Goal: Information Seeking & Learning: Stay updated

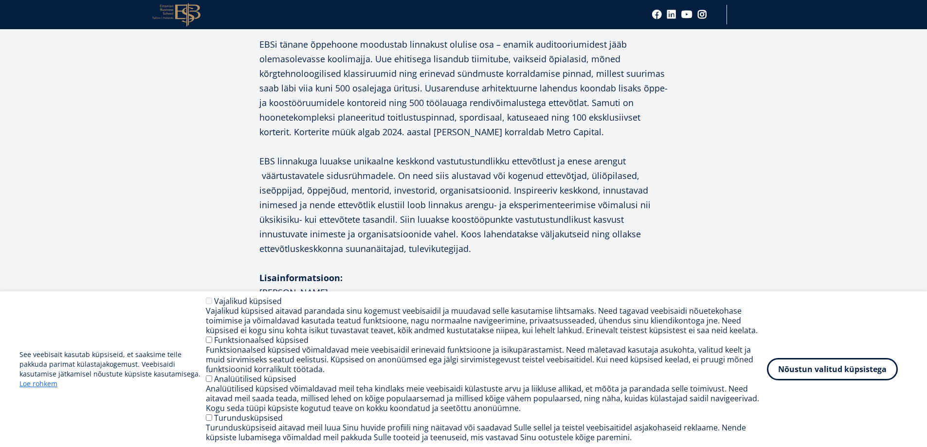
scroll to position [876, 0]
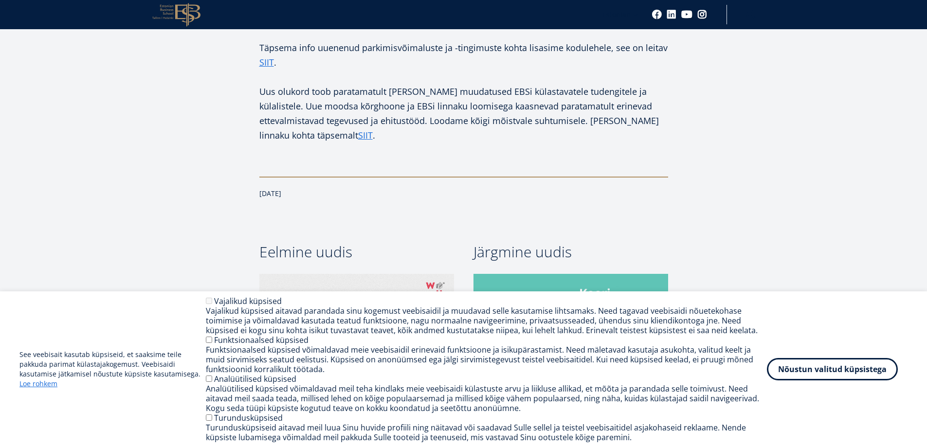
scroll to position [584, 0]
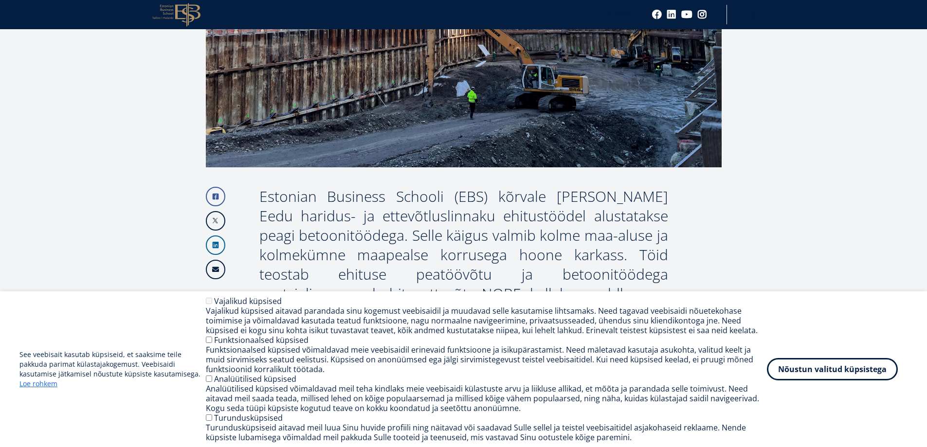
scroll to position [633, 0]
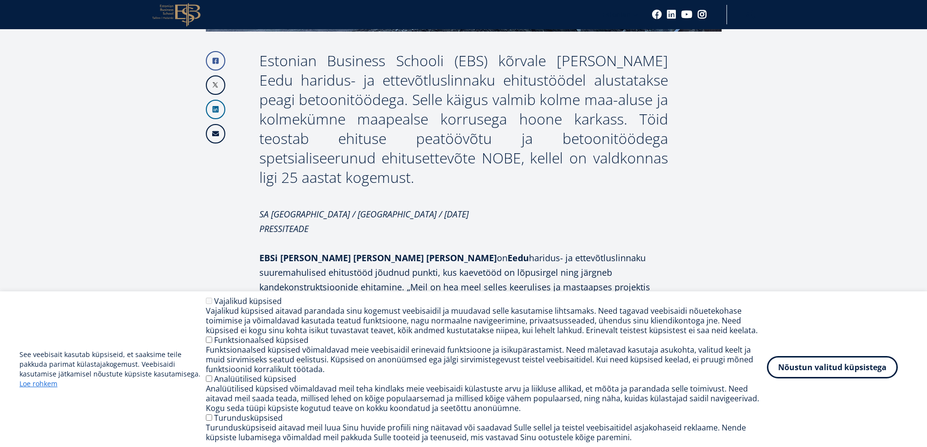
click at [854, 371] on button "Nõustun valitud küpsistega" at bounding box center [832, 367] width 131 height 22
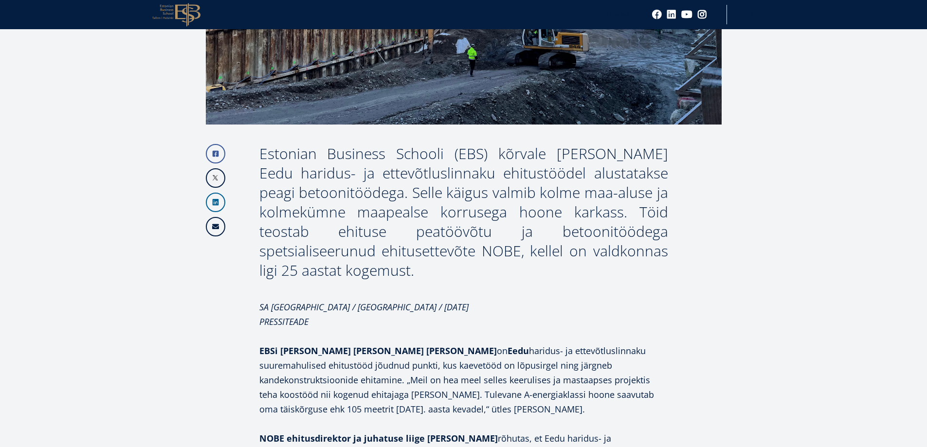
scroll to position [535, 0]
